Goal: Use online tool/utility: Utilize a website feature to perform a specific function

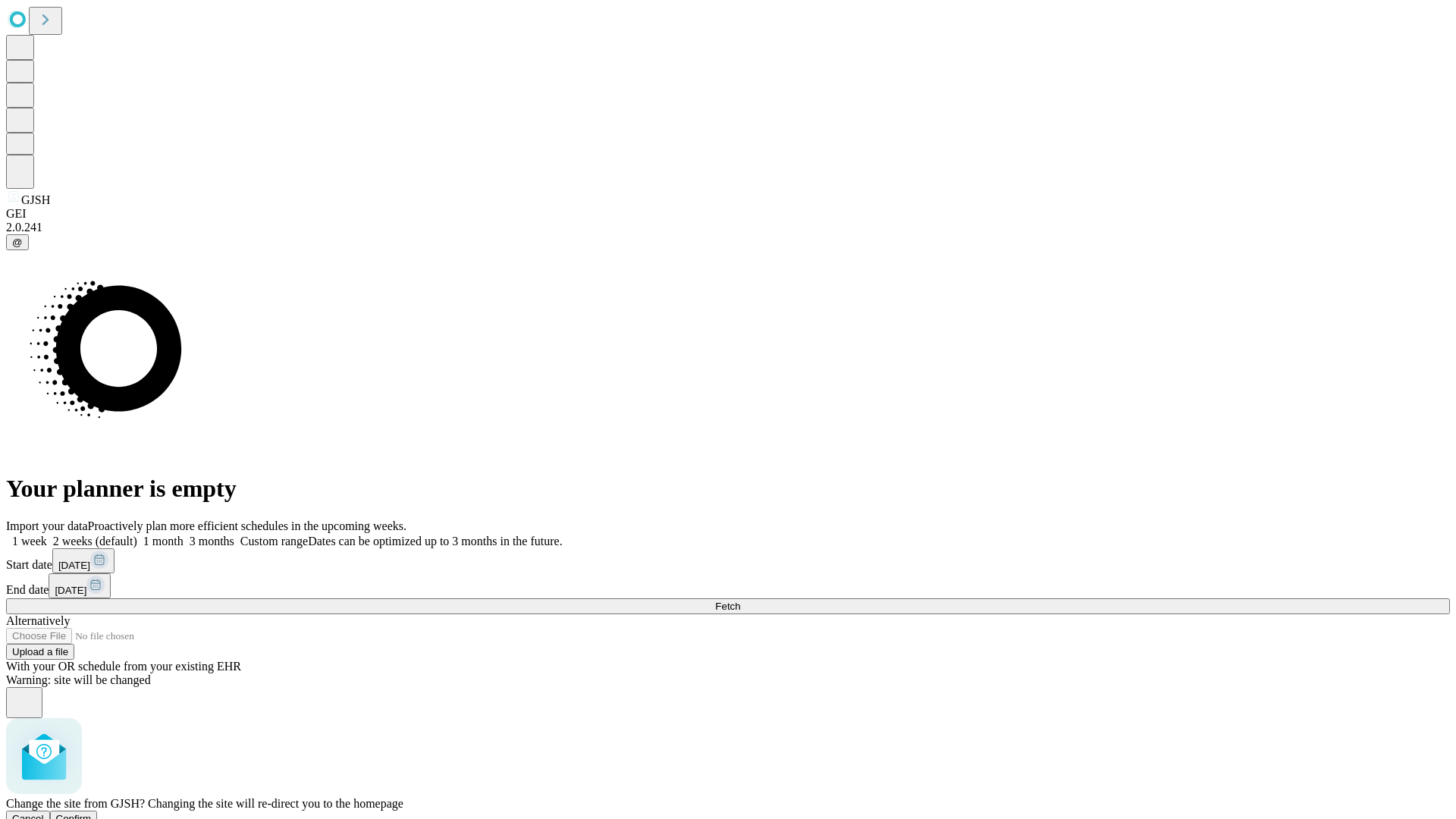
click at [92, 813] on span "Confirm" at bounding box center [74, 818] width 35 height 11
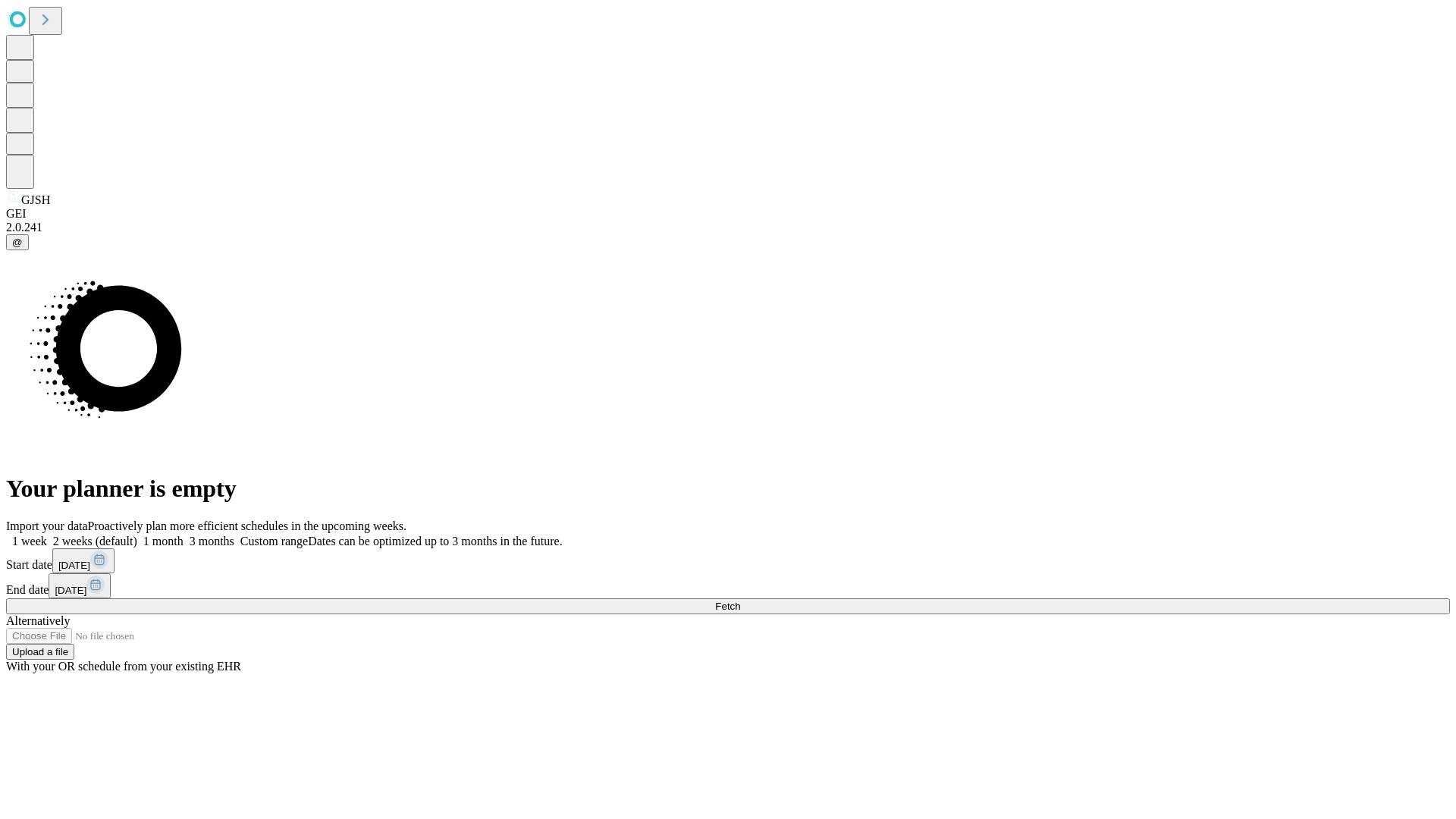
click at [137, 535] on label "2 weeks (default)" at bounding box center [92, 541] width 90 height 13
click at [740, 601] on span "Fetch" at bounding box center [728, 606] width 25 height 11
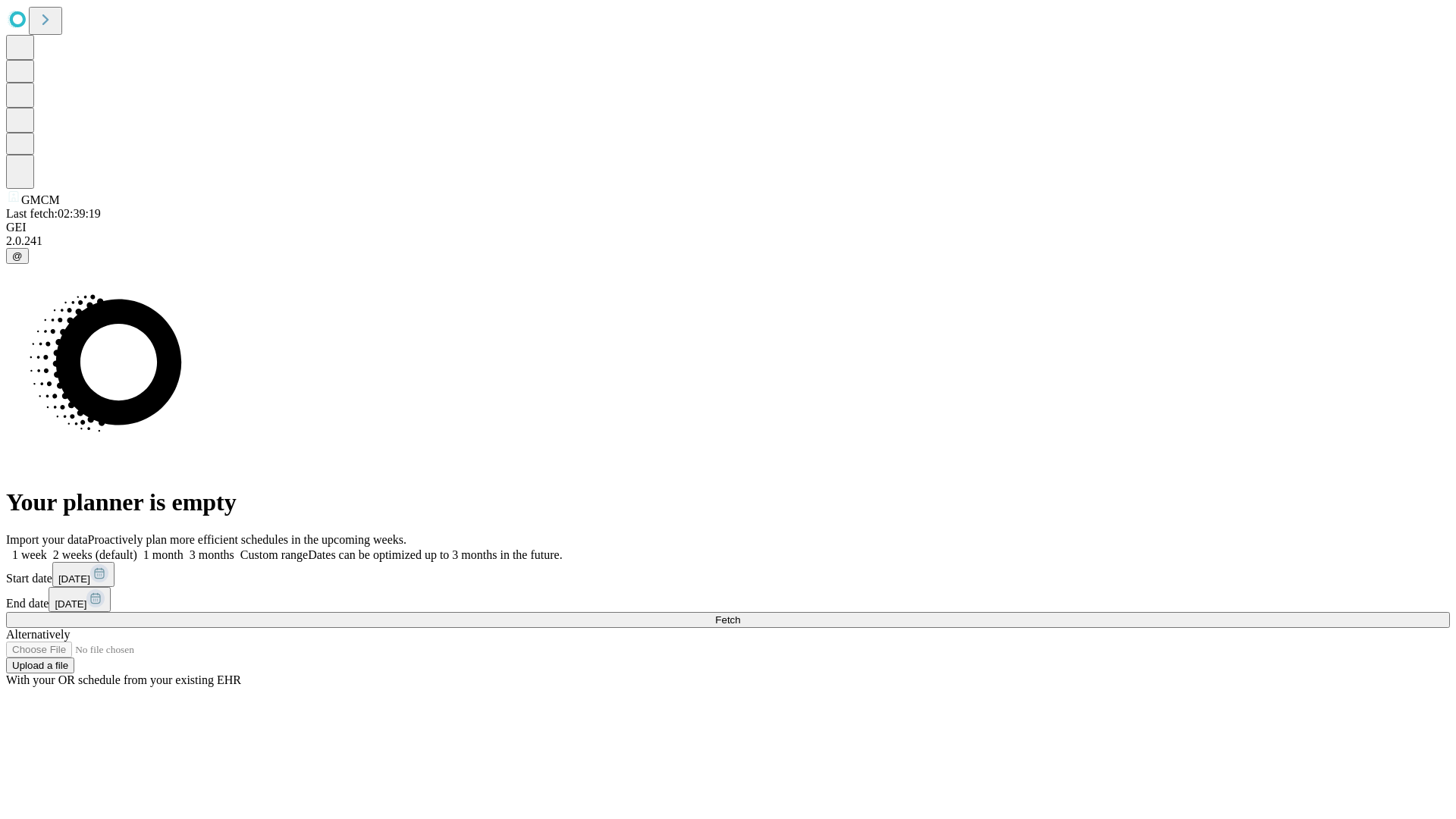
click at [137, 548] on label "2 weeks (default)" at bounding box center [92, 555] width 90 height 13
click at [740, 614] on span "Fetch" at bounding box center [728, 620] width 25 height 11
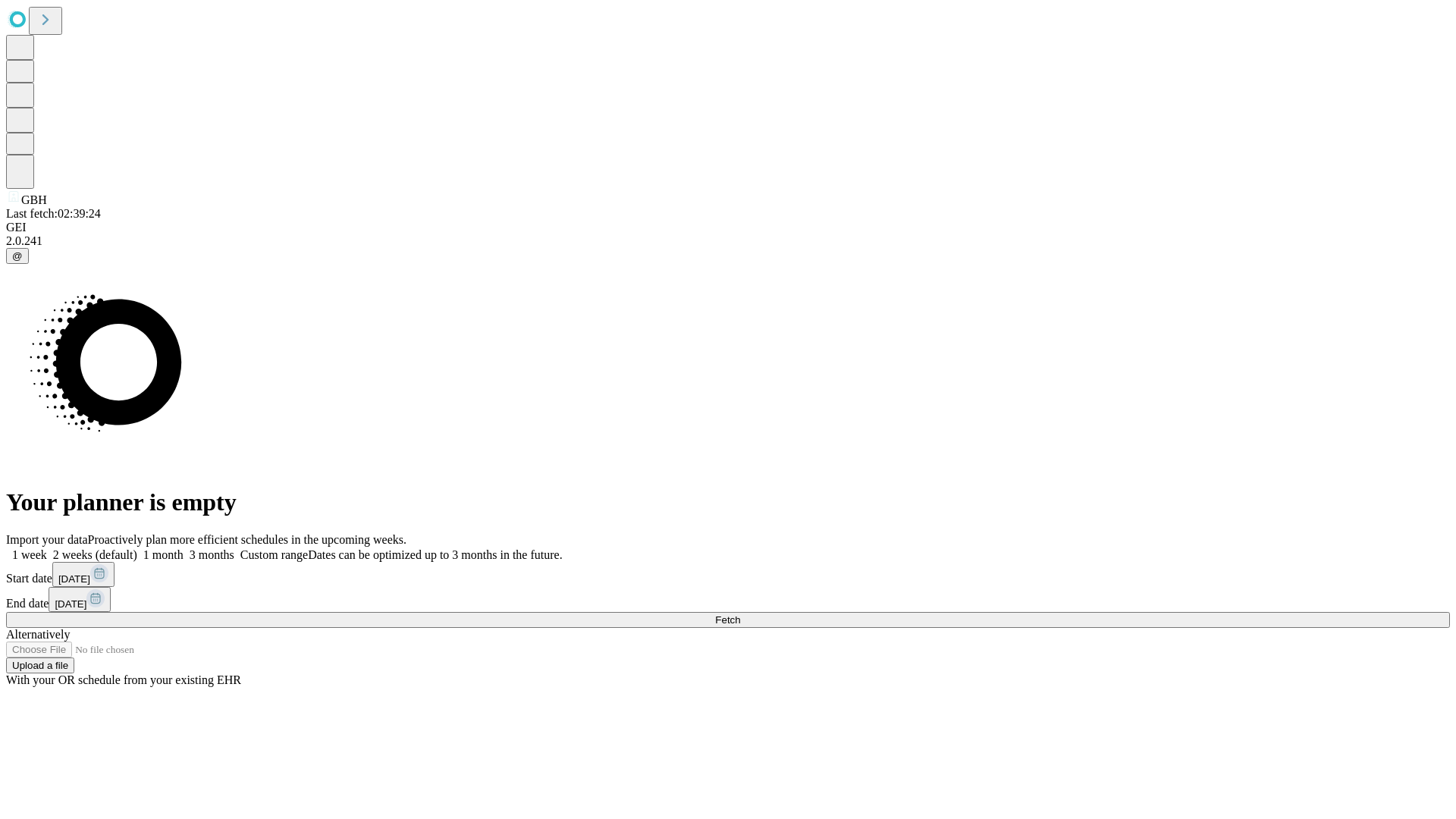
click at [137, 548] on label "2 weeks (default)" at bounding box center [92, 555] width 90 height 13
click at [740, 614] on span "Fetch" at bounding box center [728, 620] width 25 height 11
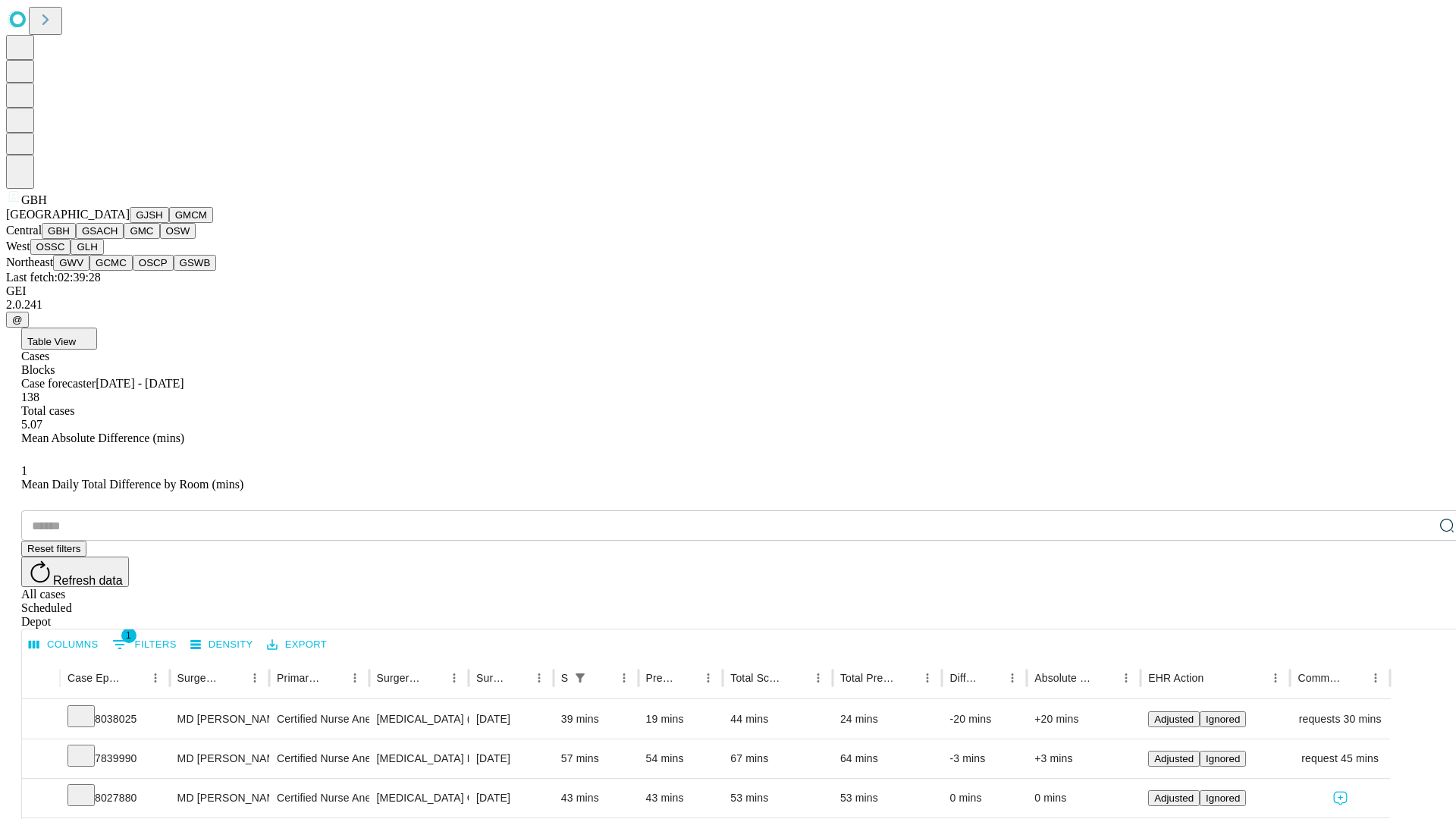
click at [117, 238] on button "GSACH" at bounding box center [99, 231] width 47 height 16
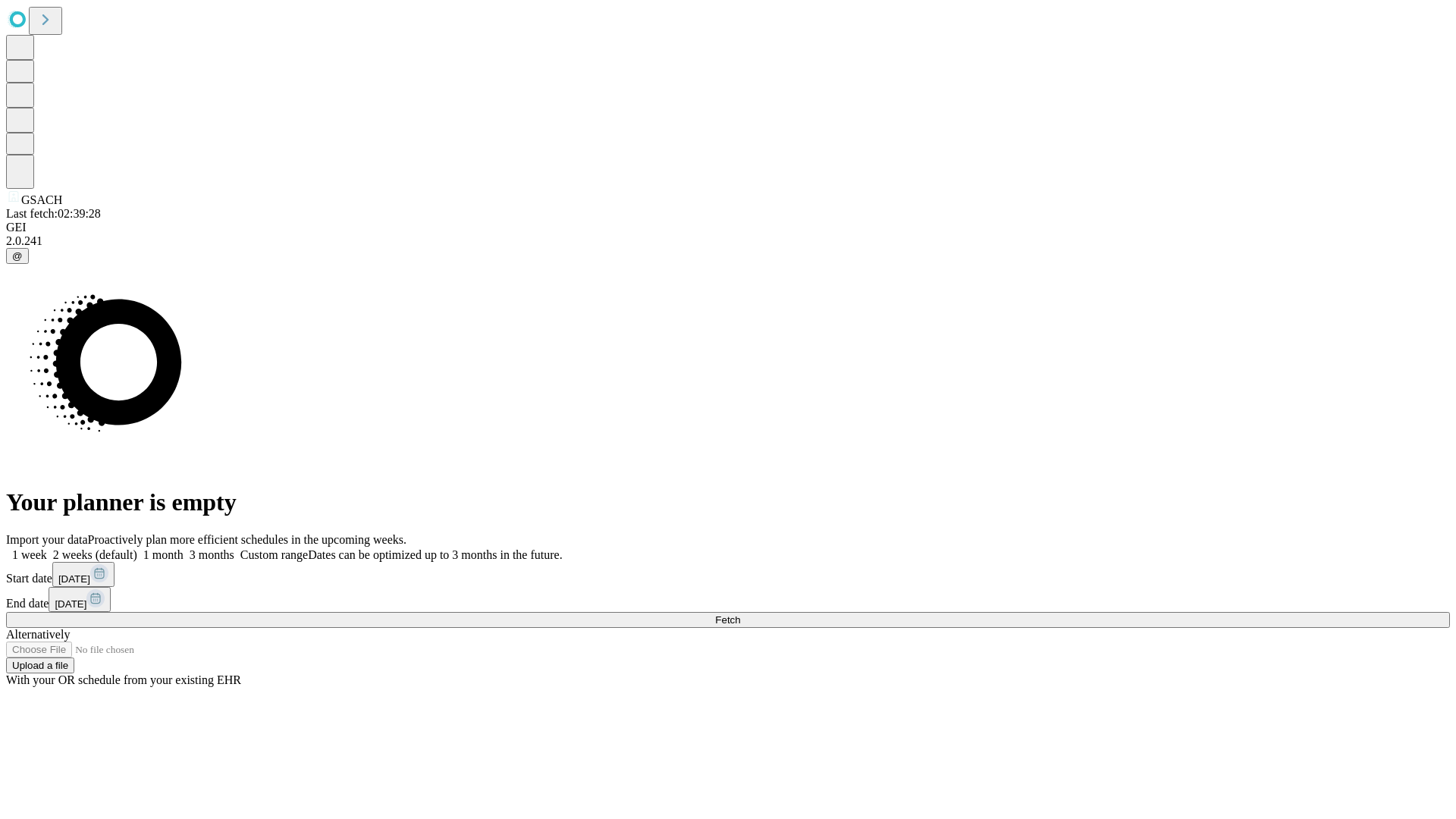
click at [137, 548] on label "2 weeks (default)" at bounding box center [92, 555] width 90 height 13
click at [740, 614] on span "Fetch" at bounding box center [728, 620] width 25 height 11
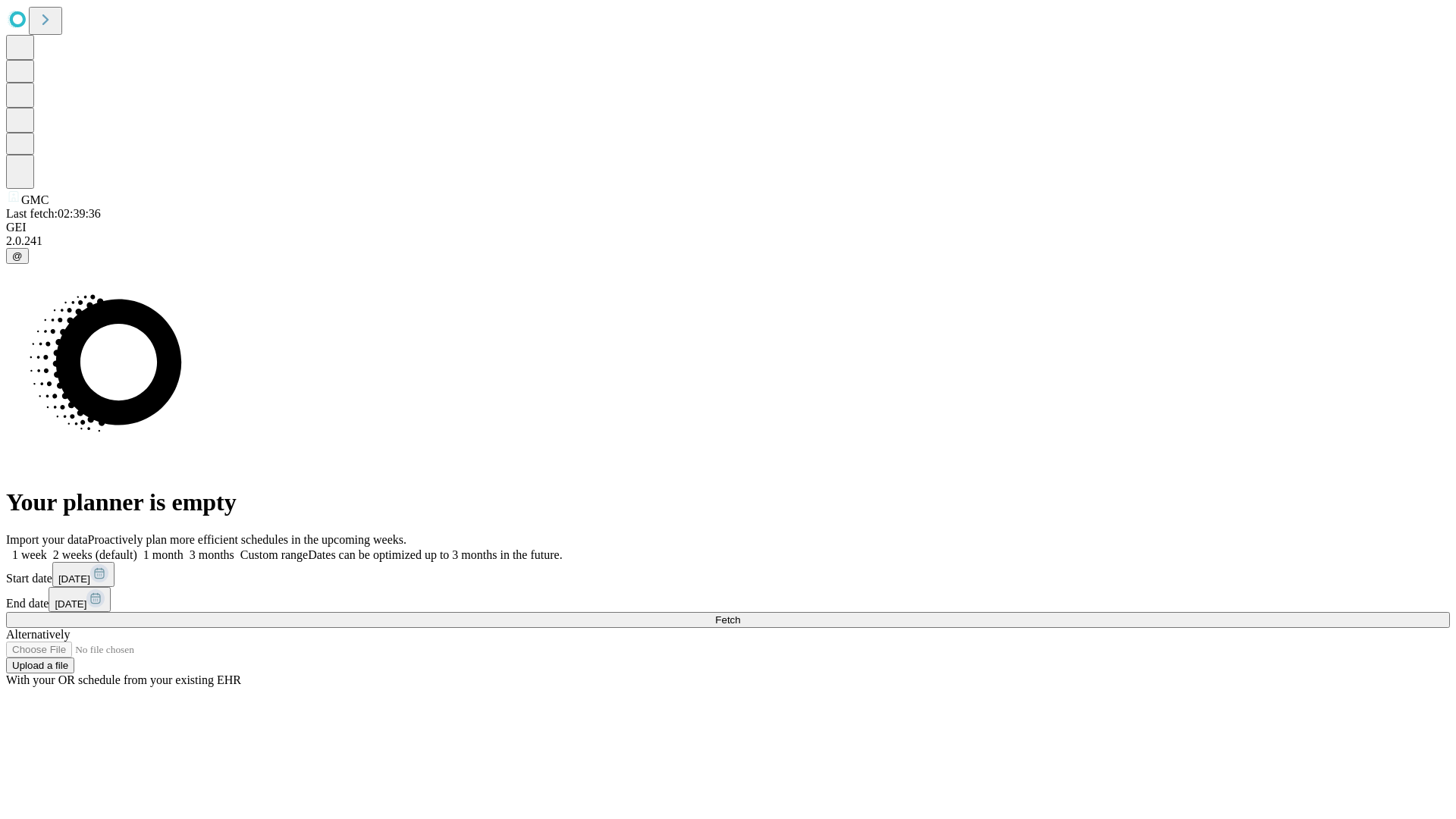
click at [740, 614] on span "Fetch" at bounding box center [728, 620] width 25 height 11
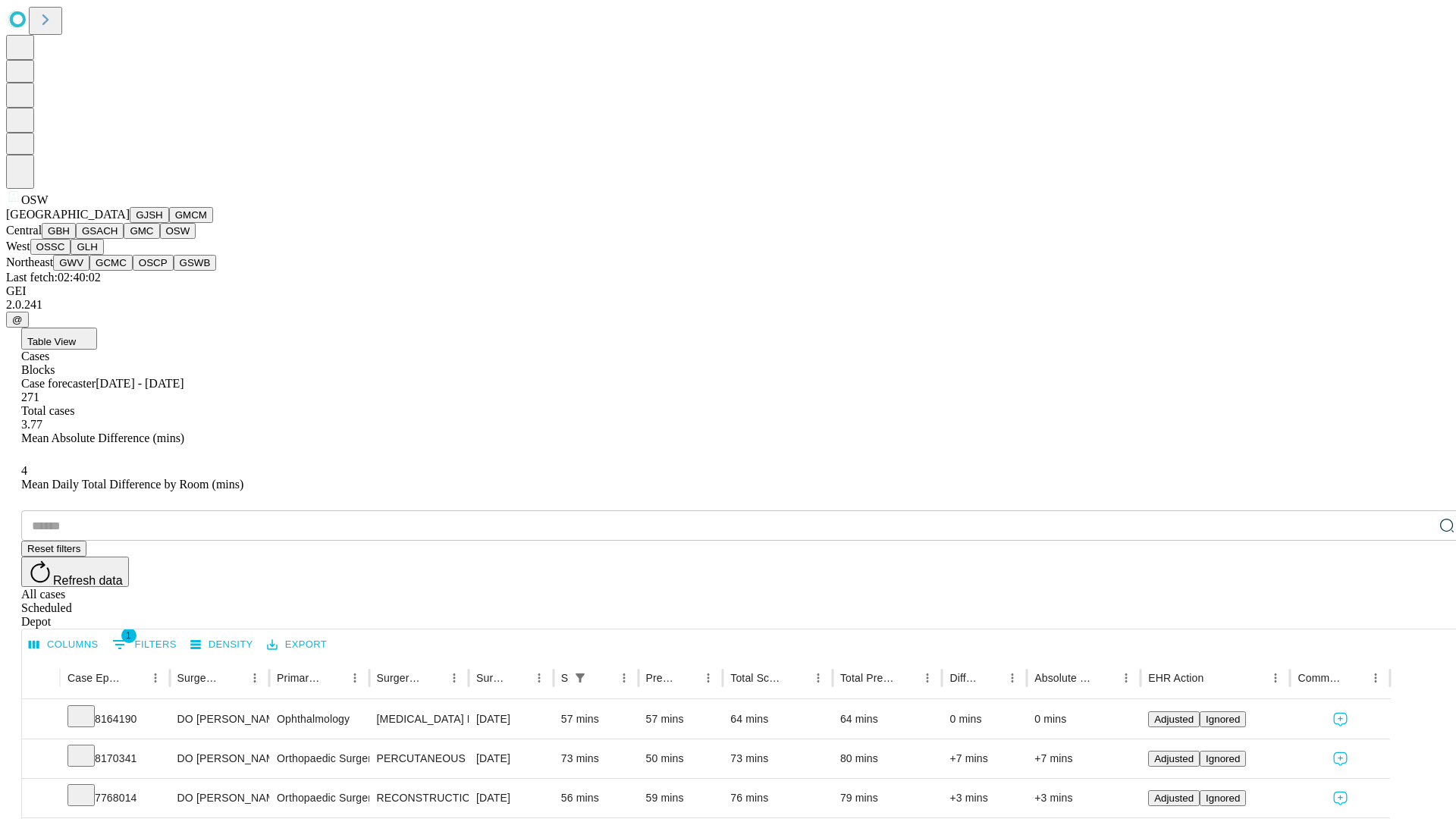
click at [71, 255] on button "OSSC" at bounding box center [51, 247] width 41 height 16
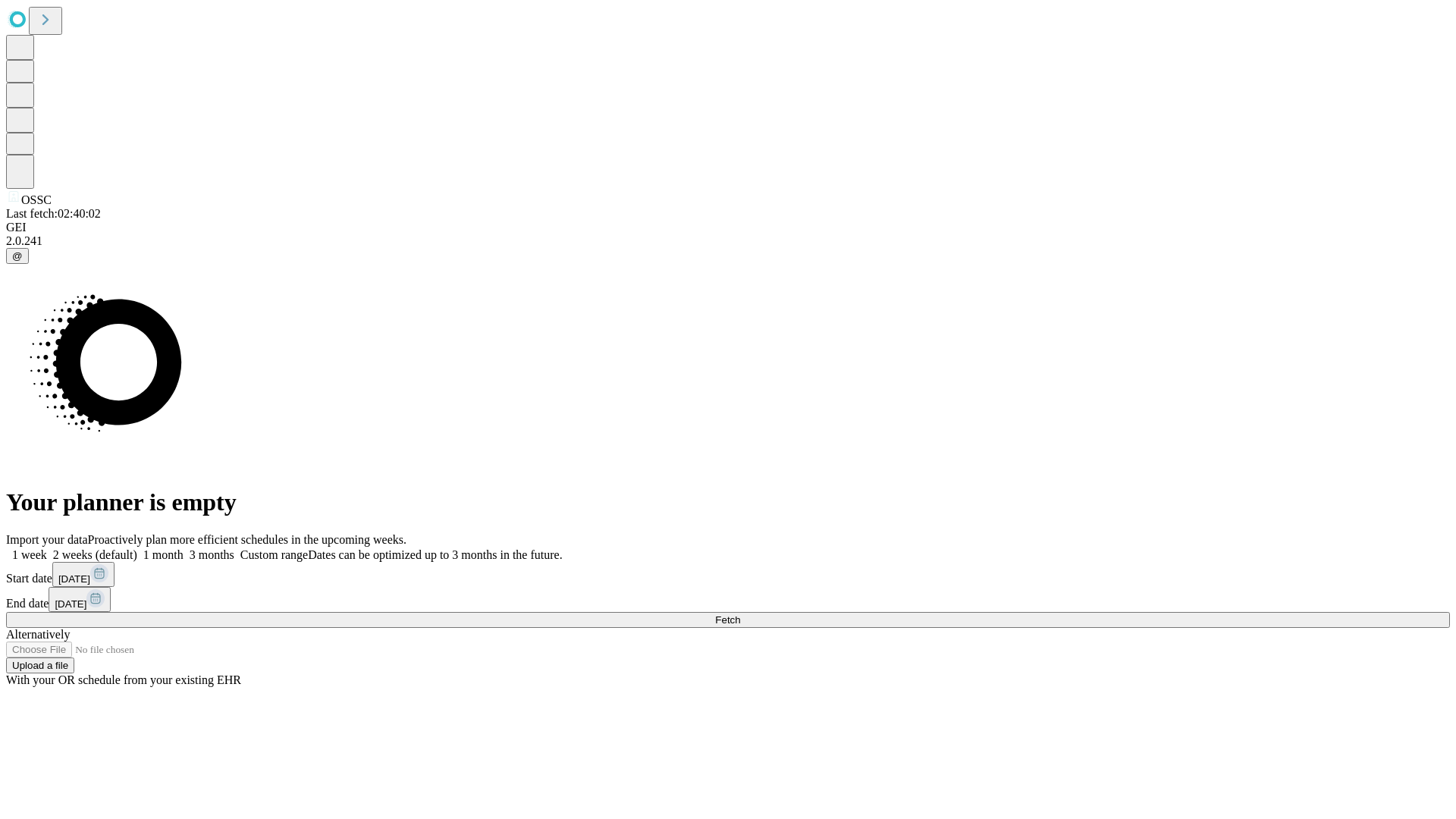
click at [137, 548] on label "2 weeks (default)" at bounding box center [92, 555] width 90 height 13
click at [740, 614] on span "Fetch" at bounding box center [728, 620] width 25 height 11
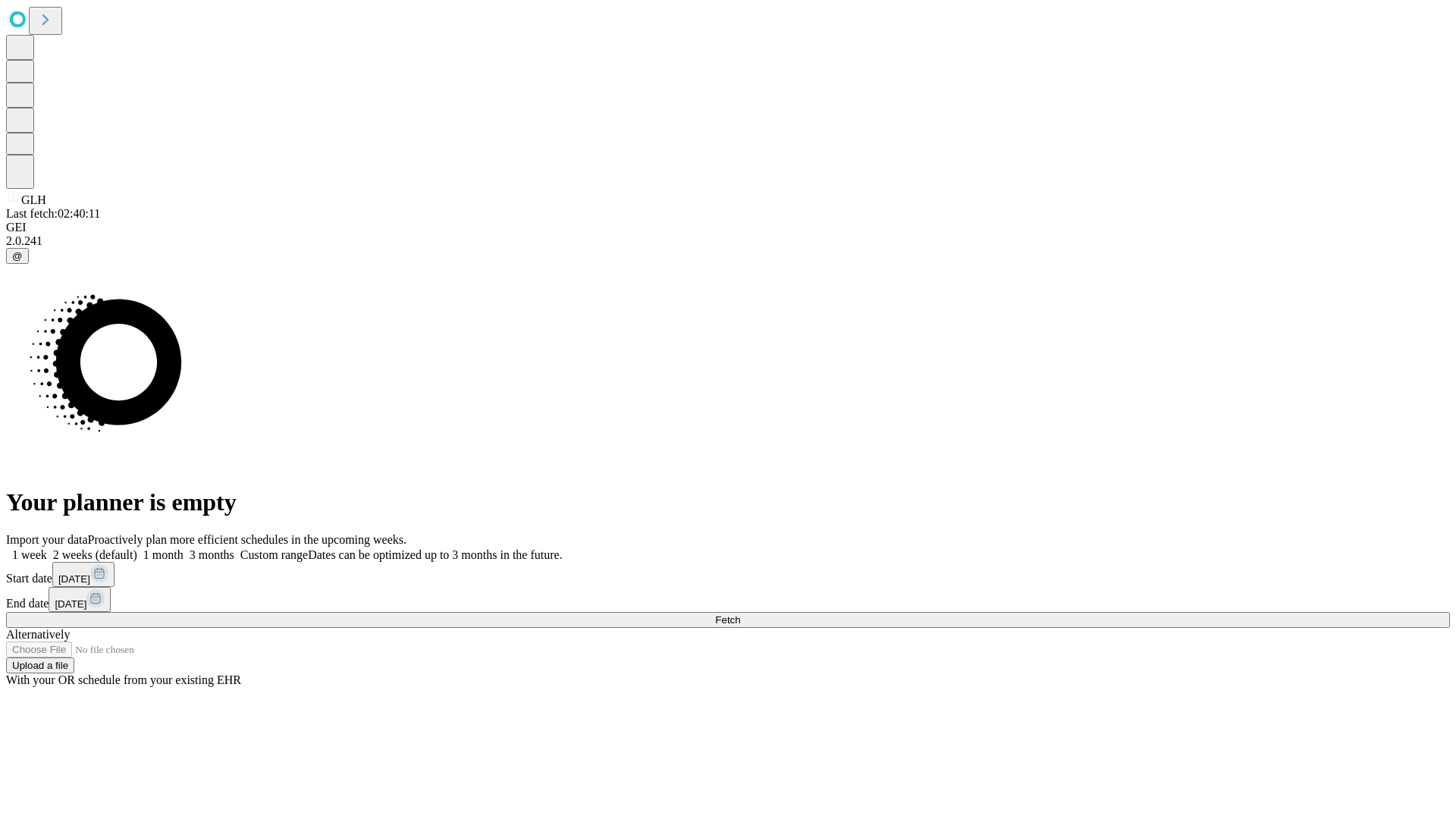
click at [137, 548] on label "2 weeks (default)" at bounding box center [92, 555] width 90 height 13
click at [740, 614] on span "Fetch" at bounding box center [728, 620] width 25 height 11
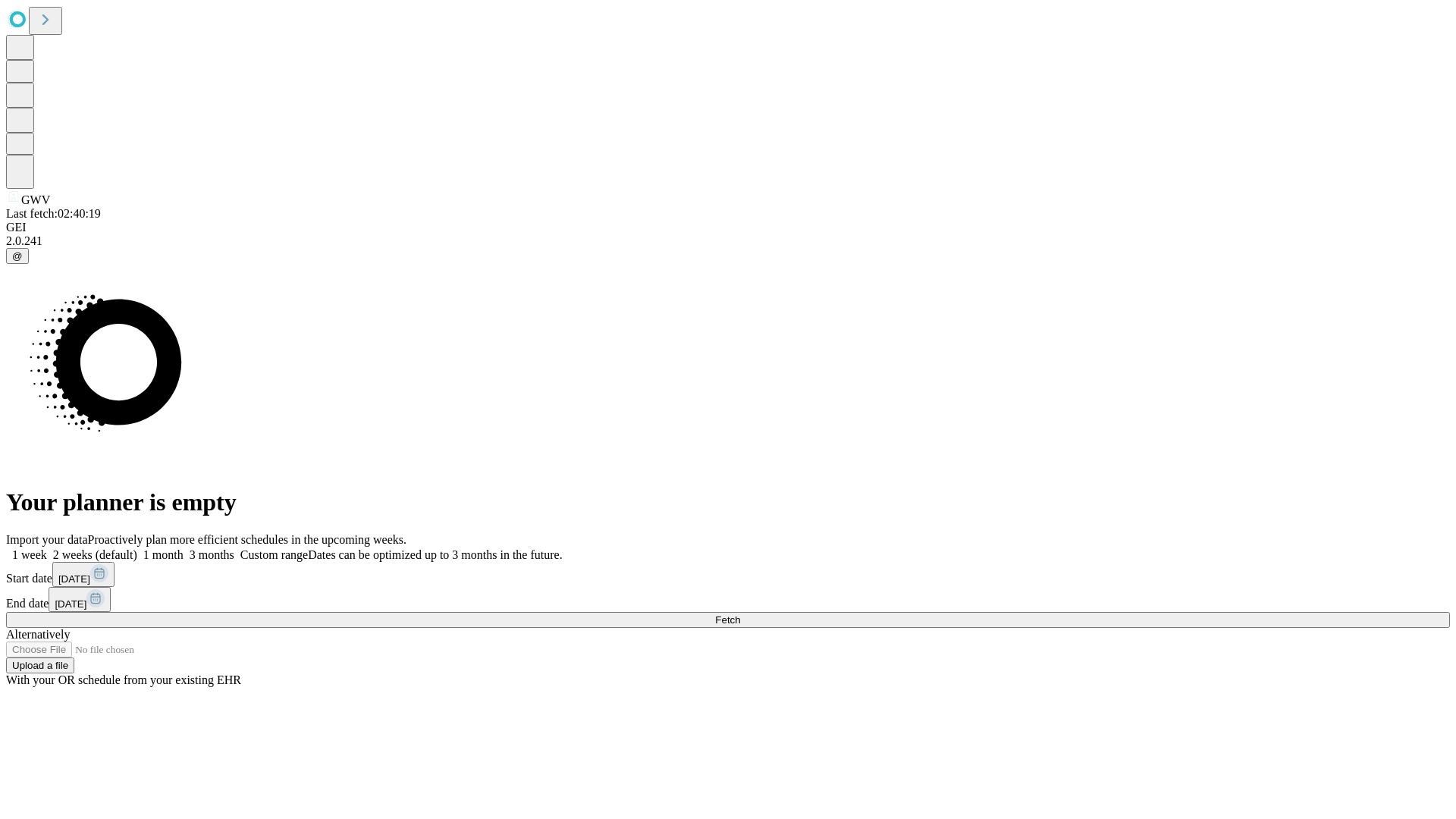
click at [740, 614] on span "Fetch" at bounding box center [728, 620] width 25 height 11
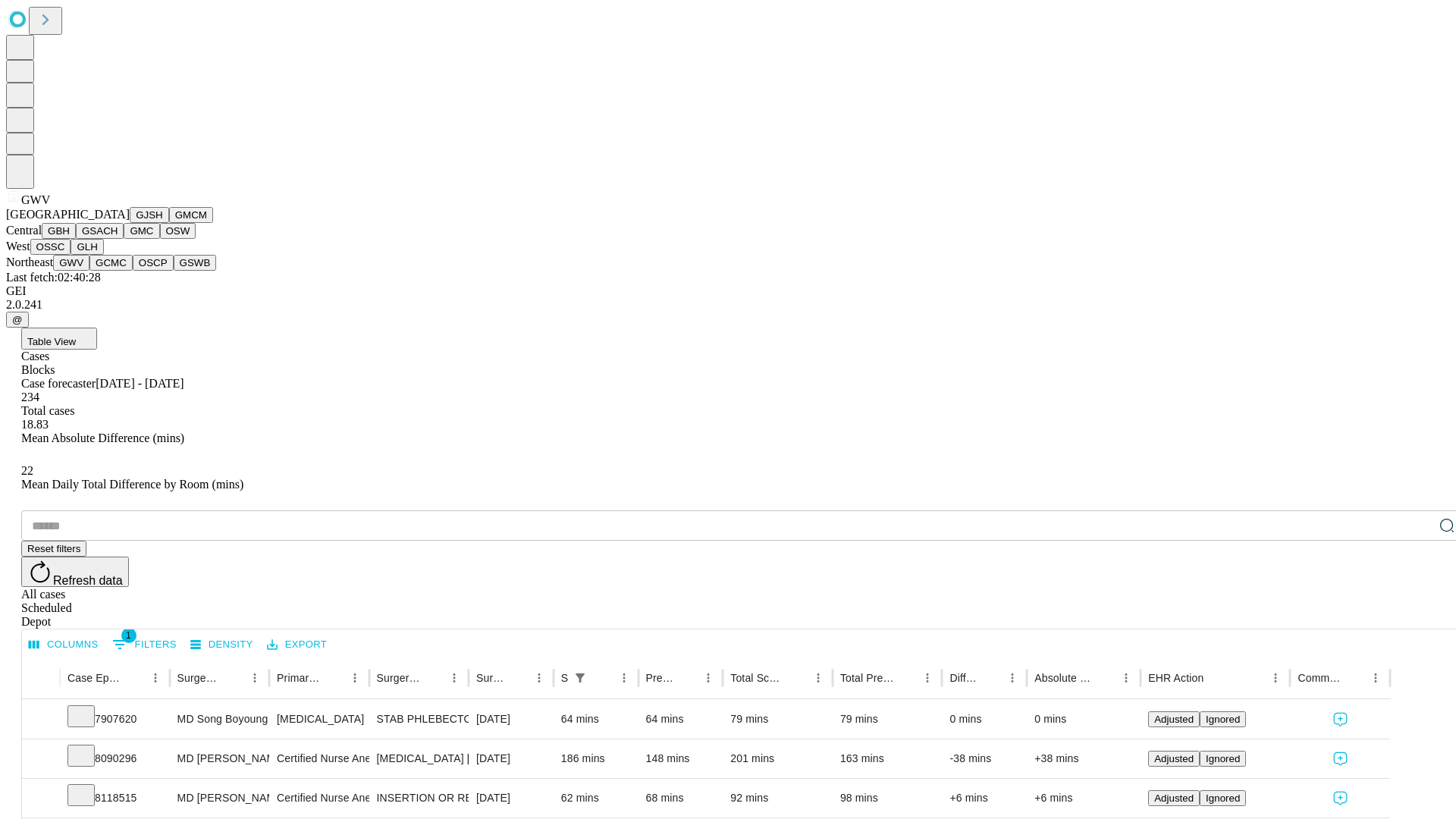
click at [117, 271] on button "GCMC" at bounding box center [111, 263] width 43 height 16
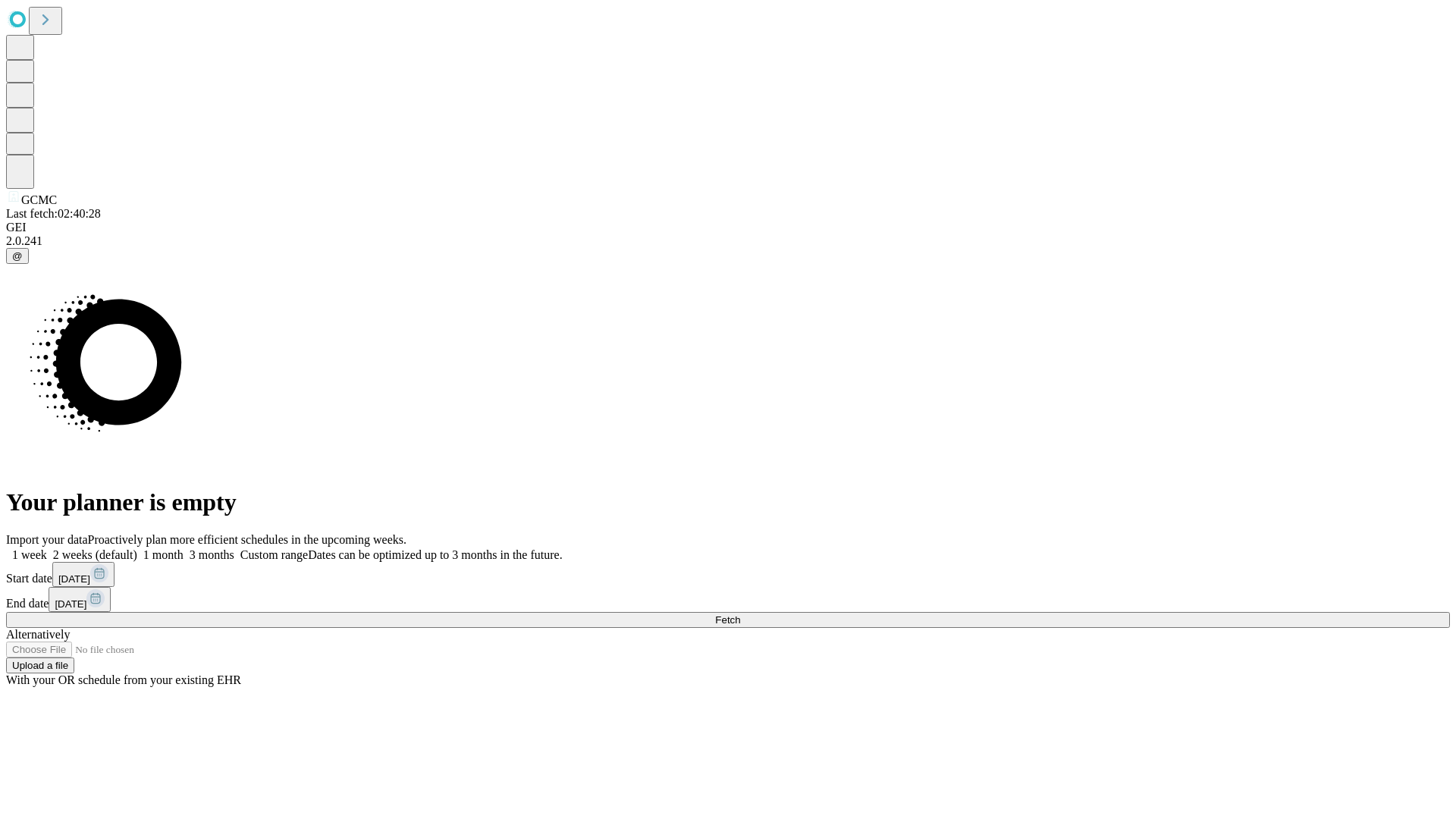
click at [137, 548] on label "2 weeks (default)" at bounding box center [92, 555] width 90 height 13
click at [740, 614] on span "Fetch" at bounding box center [728, 620] width 25 height 11
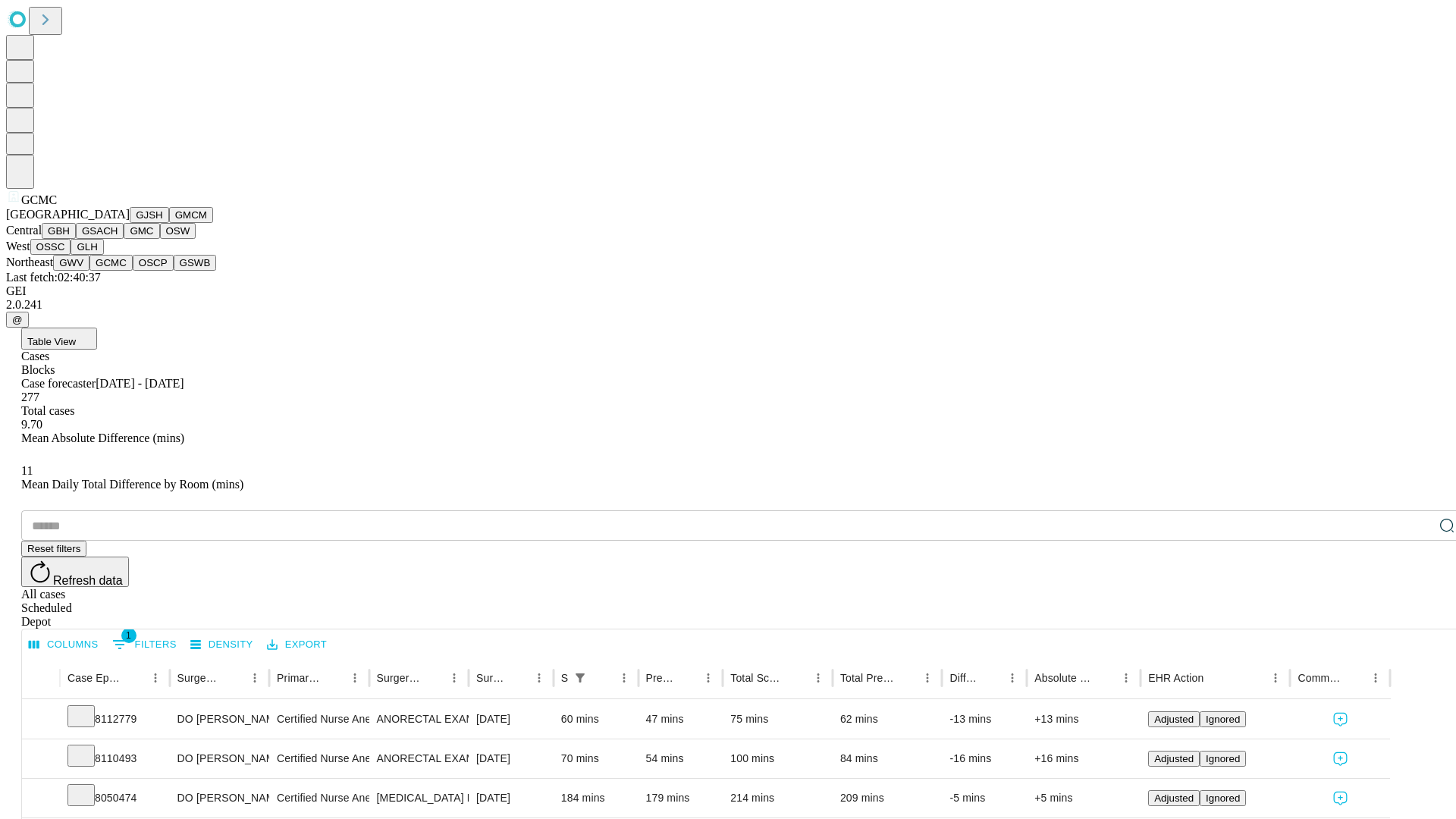
click at [133, 271] on button "OSCP" at bounding box center [153, 263] width 41 height 16
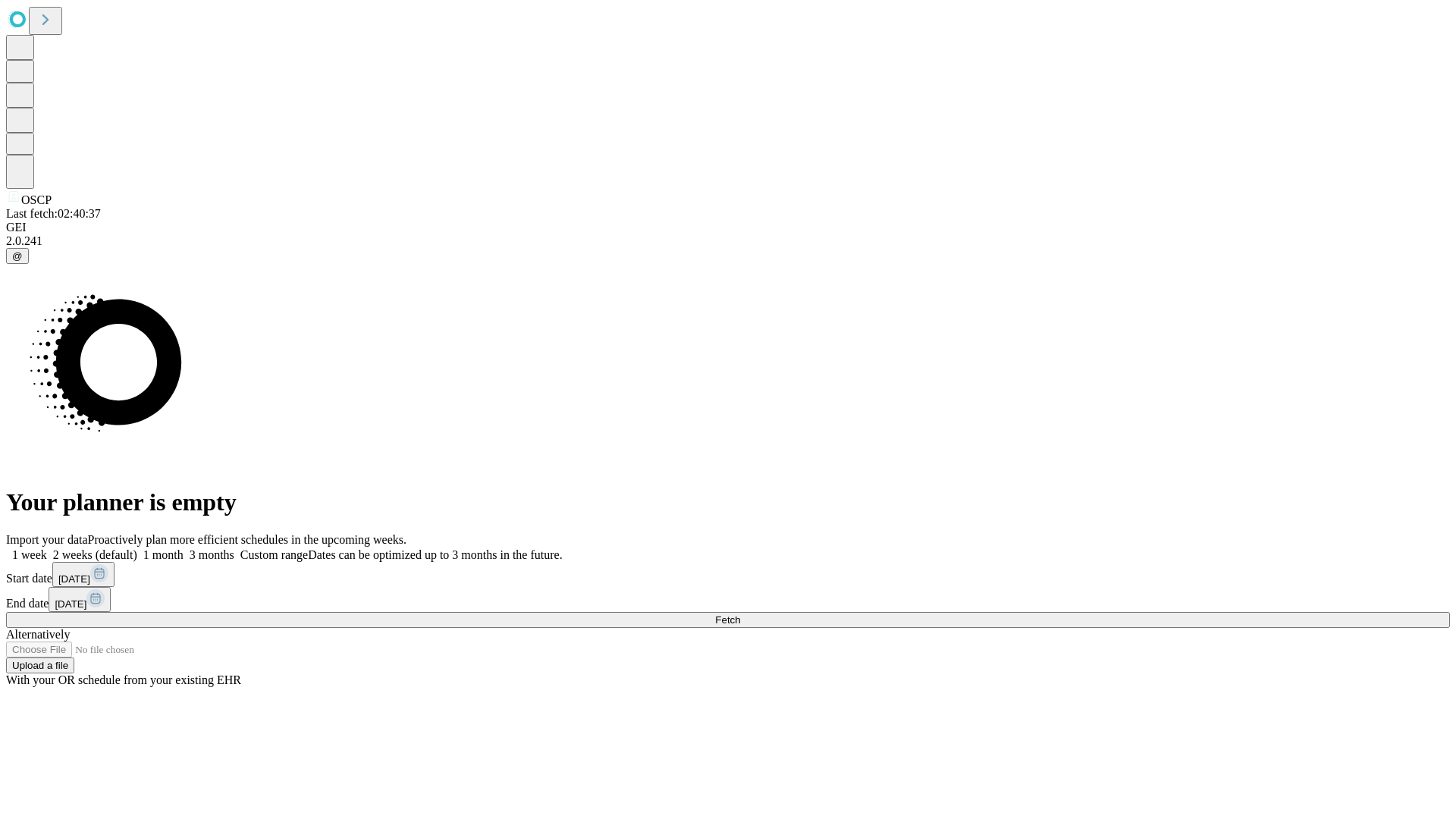
click at [137, 548] on label "2 weeks (default)" at bounding box center [92, 555] width 90 height 13
click at [740, 614] on span "Fetch" at bounding box center [728, 620] width 25 height 11
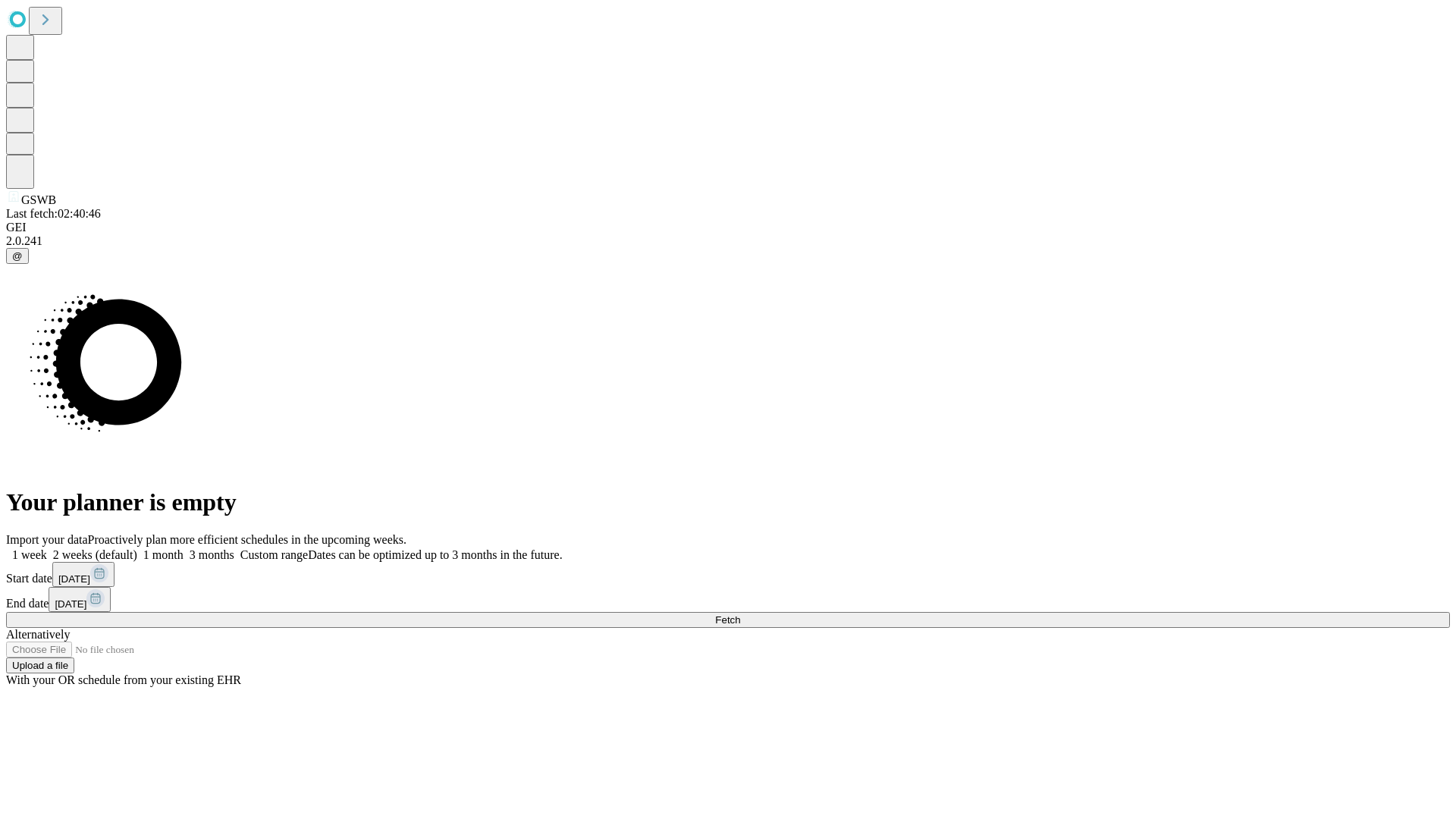
click at [137, 548] on label "2 weeks (default)" at bounding box center [92, 555] width 90 height 13
click at [740, 614] on span "Fetch" at bounding box center [728, 620] width 25 height 11
